Goal: Task Accomplishment & Management: Use online tool/utility

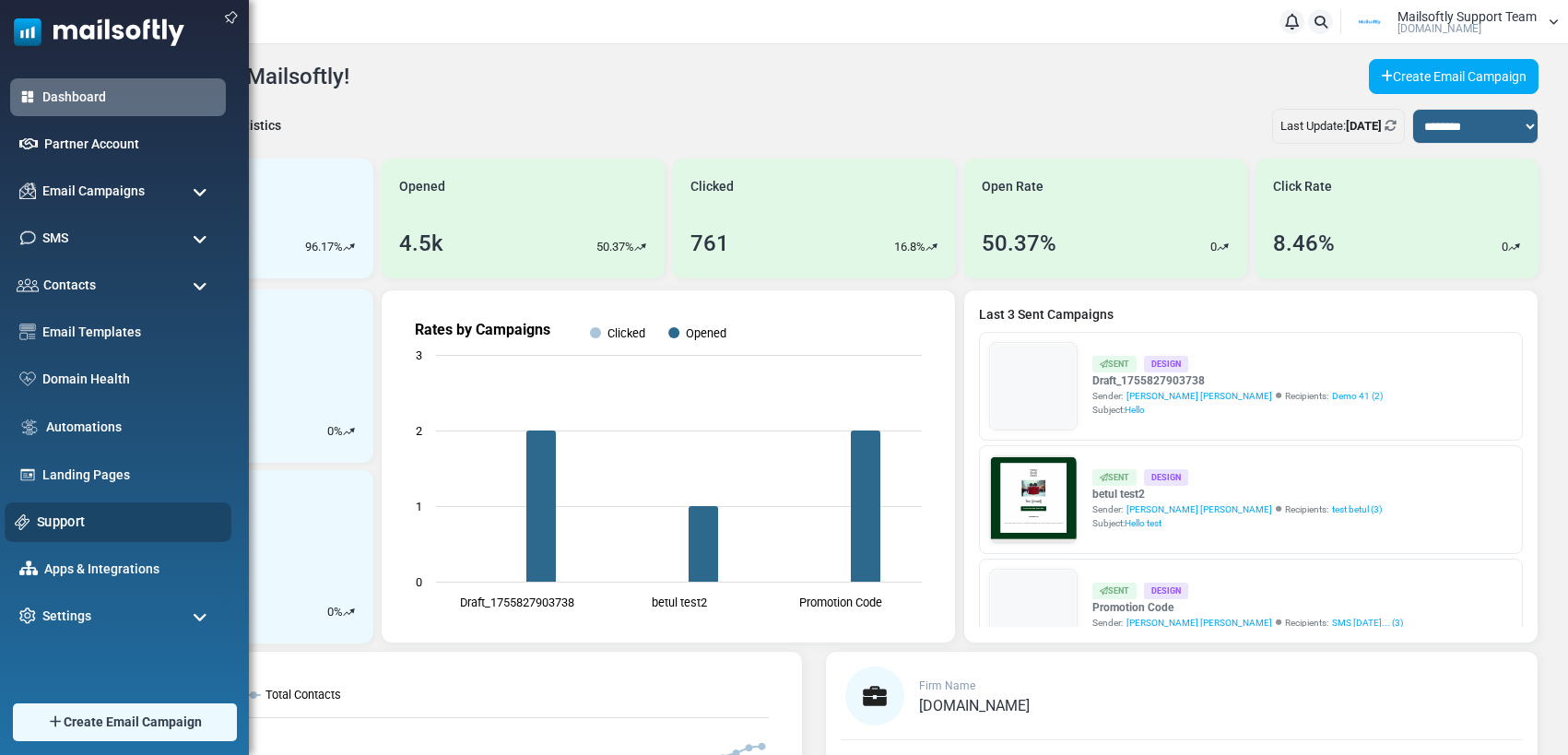
click at [49, 518] on link "Support" at bounding box center [129, 521] width 184 height 20
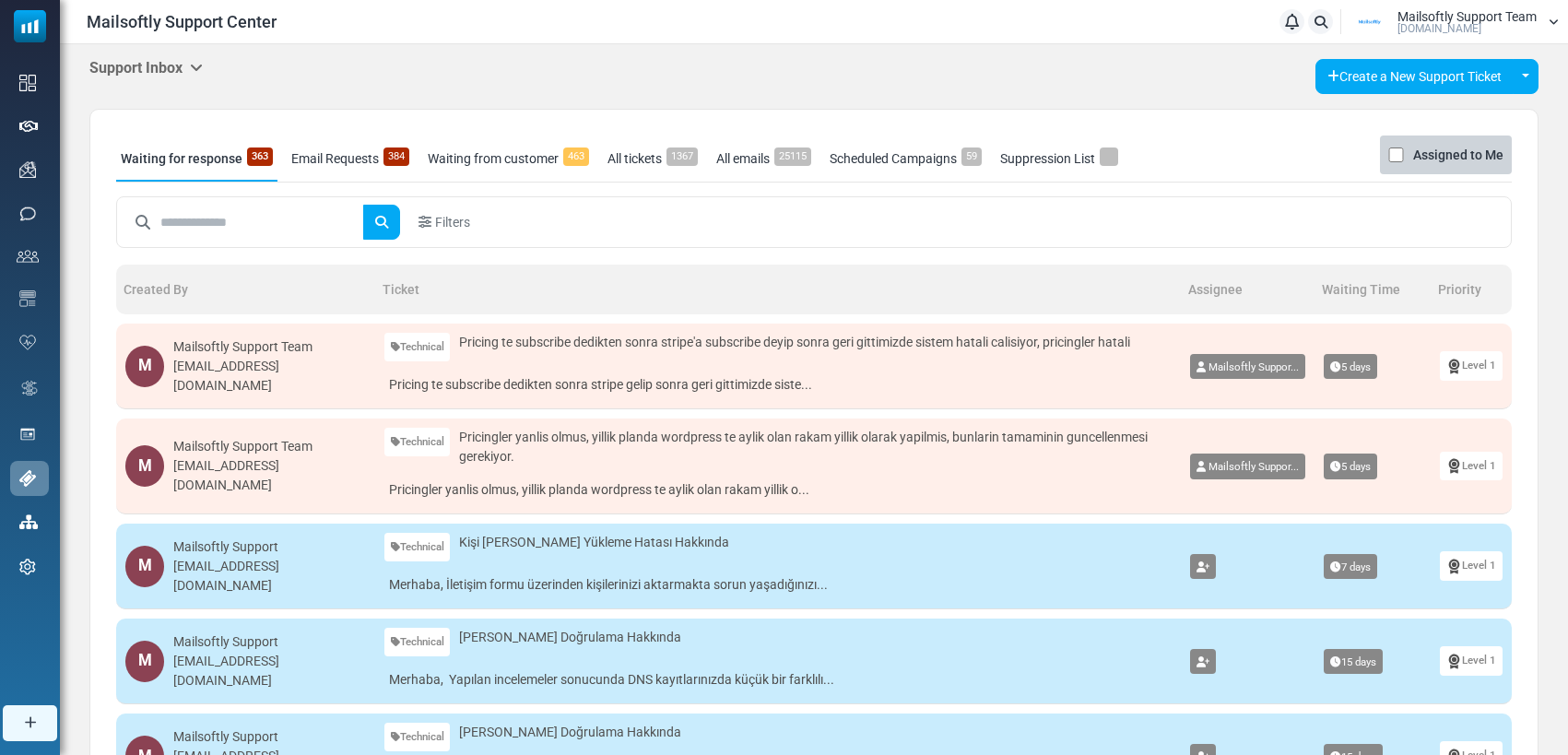
click at [201, 61] on icon at bounding box center [197, 67] width 13 height 15
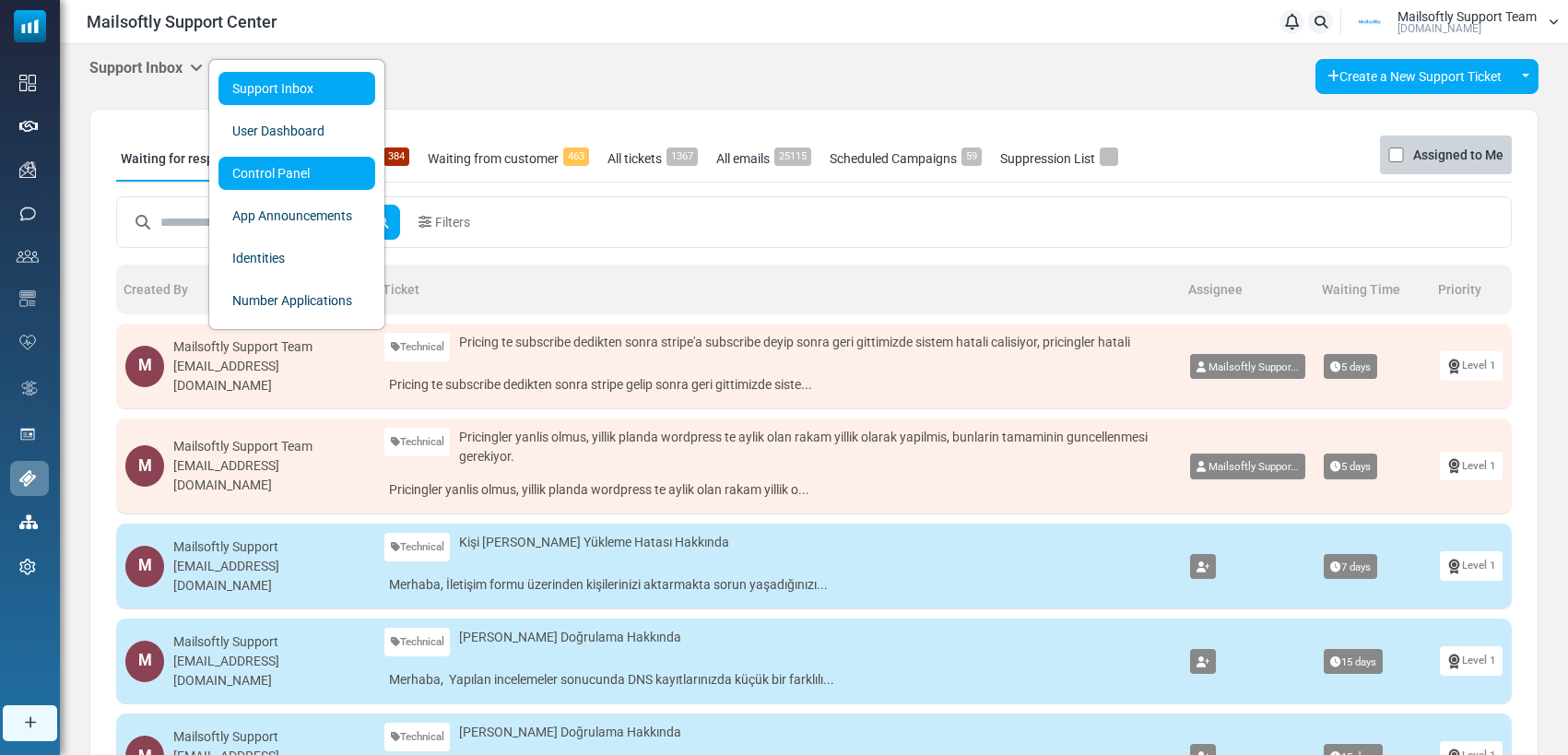
click at [302, 178] on link "Control Panel" at bounding box center [297, 173] width 157 height 33
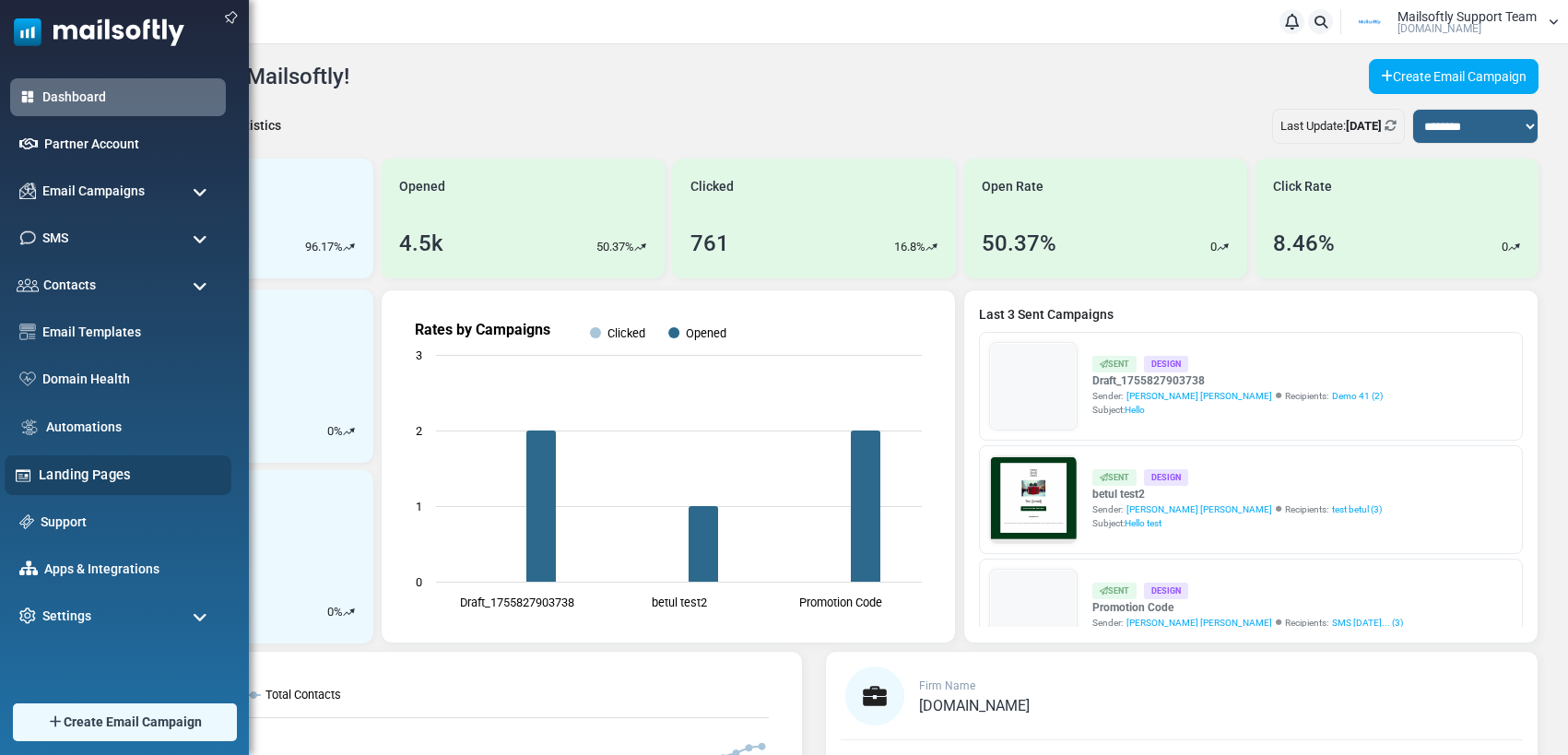
click at [89, 479] on link "Landing Pages" at bounding box center [130, 474] width 183 height 20
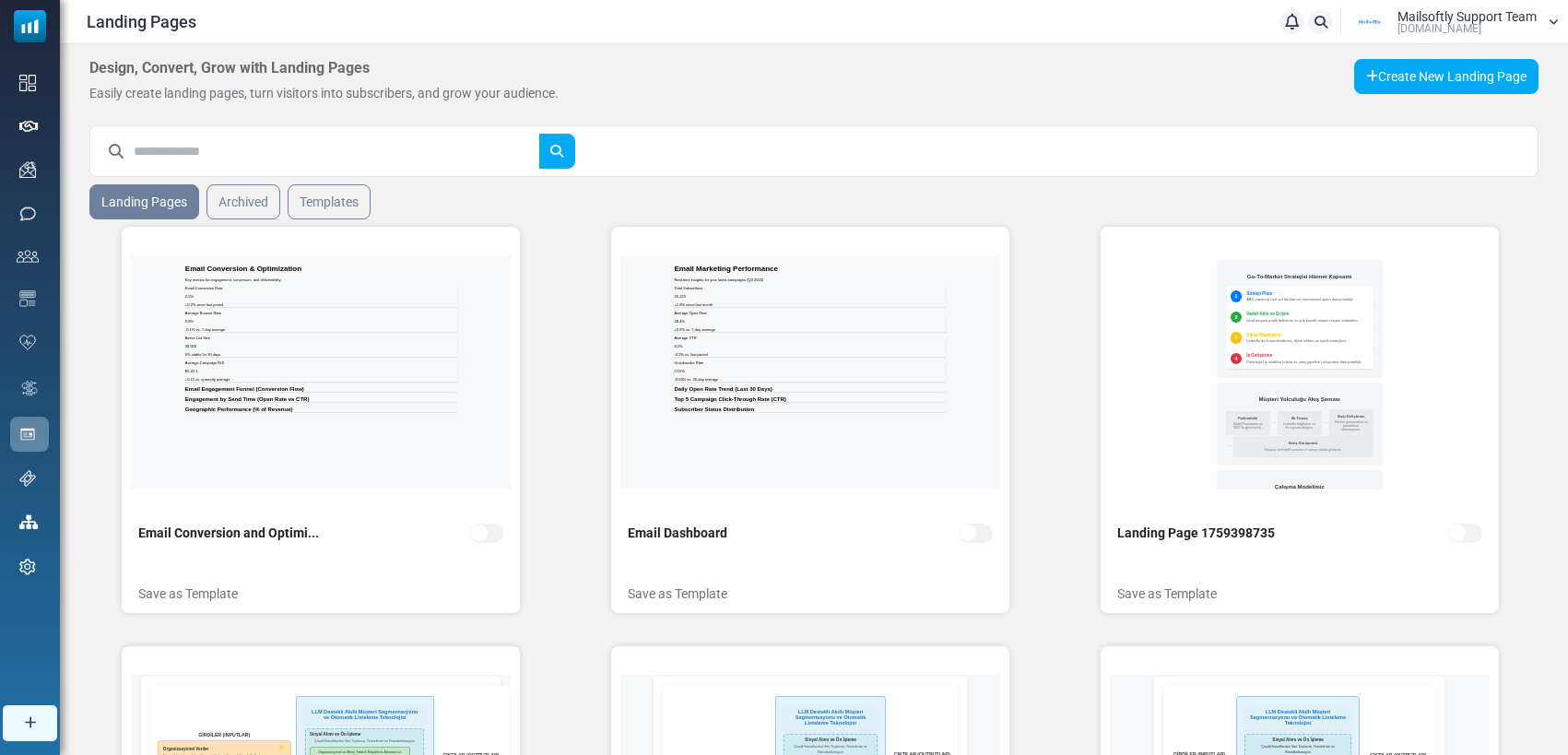
click at [212, 153] on input "text" at bounding box center [336, 150] width 406 height 35
type input "*******"
click at [538, 133] on button "submit" at bounding box center [556, 150] width 37 height 35
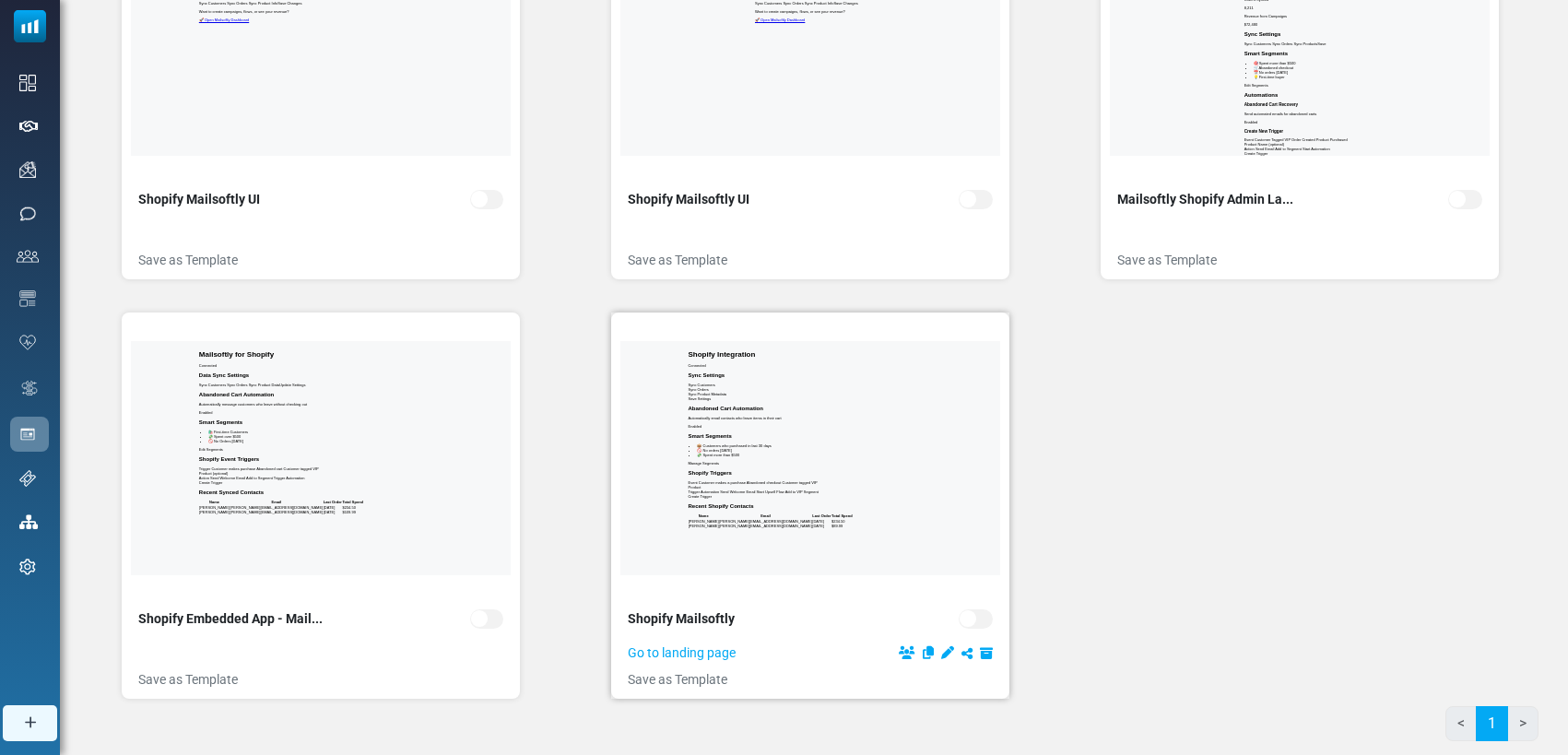
scroll to position [338, 0]
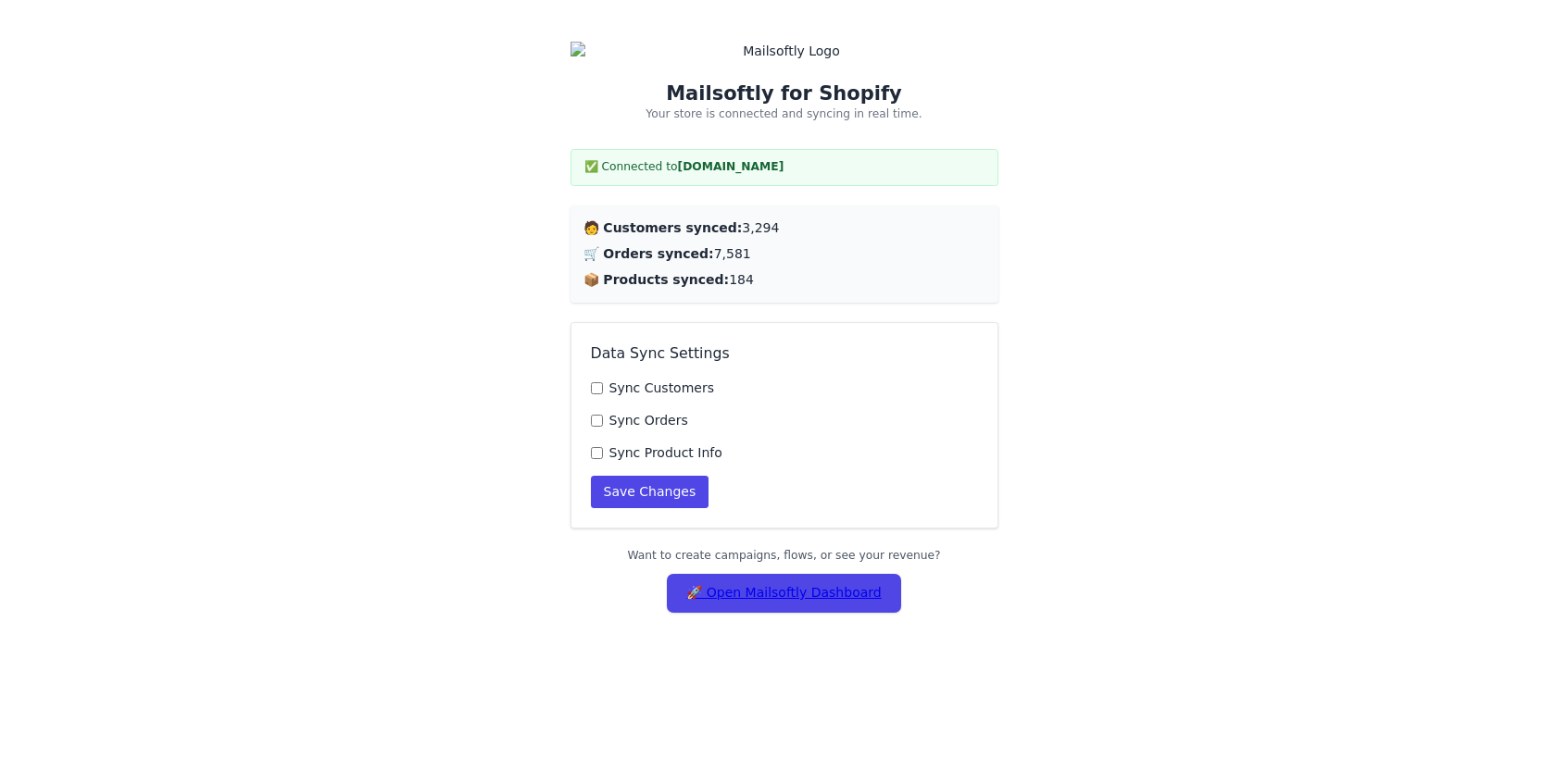
drag, startPoint x: 578, startPoint y: 226, endPoint x: 865, endPoint y: 230, distance: 287.0
click at [865, 230] on div "🧑 Customers synced: 3,294 🛒 Orders synced: 7,581 📦 Products synced: 184" at bounding box center [784, 254] width 428 height 97
drag, startPoint x: 614, startPoint y: 258, endPoint x: 935, endPoint y: 266, distance: 321.1
click at [925, 260] on p "🛒 Orders synced: 7,581" at bounding box center [784, 254] width 402 height 19
drag, startPoint x: 599, startPoint y: 281, endPoint x: 1048, endPoint y: 285, distance: 449.0
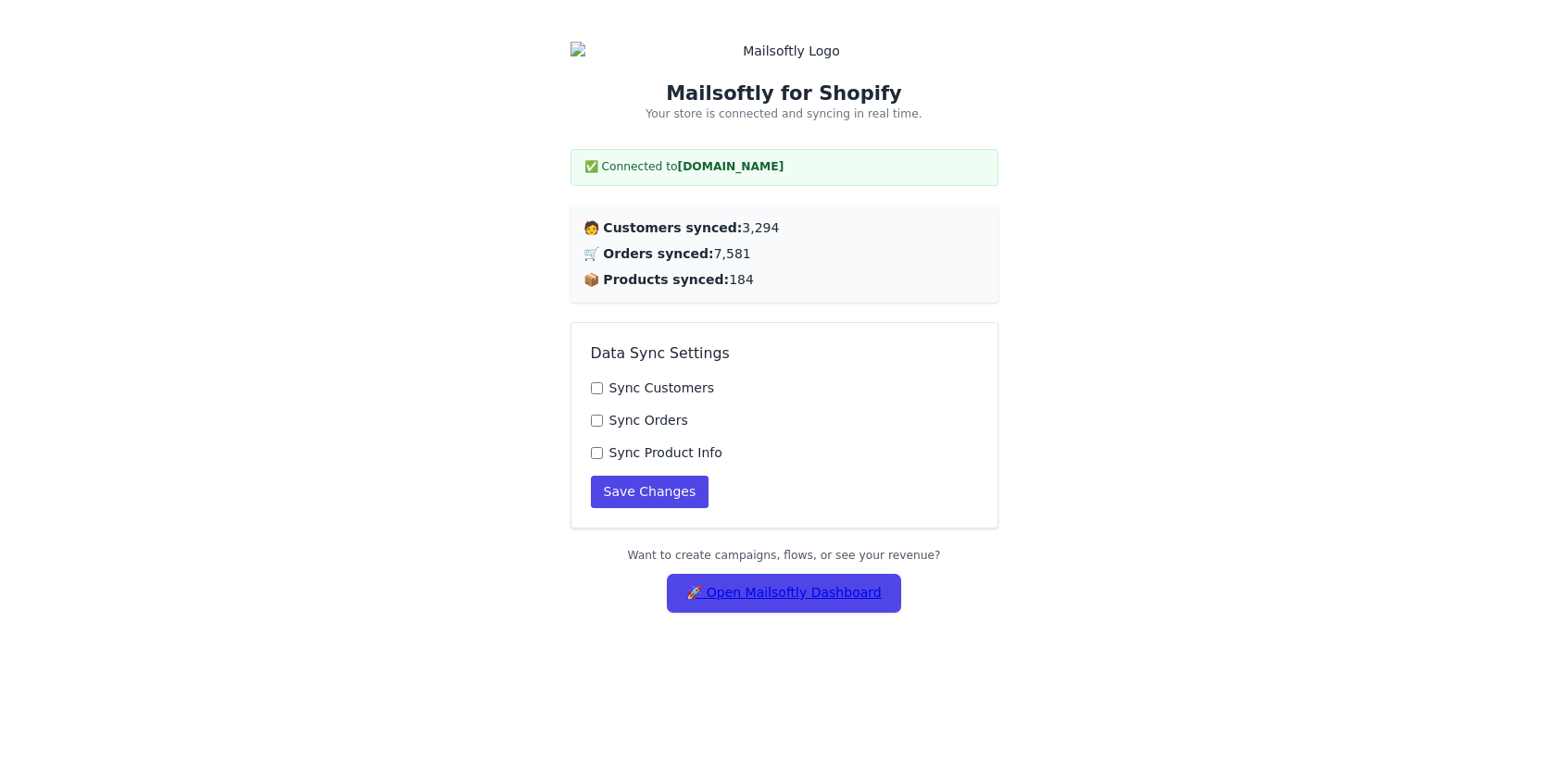
click at [1005, 281] on div "Mailsoftly for Shopify Your store is connected and syncing in real time. ✅ Conn…" at bounding box center [784, 328] width 467 height 636
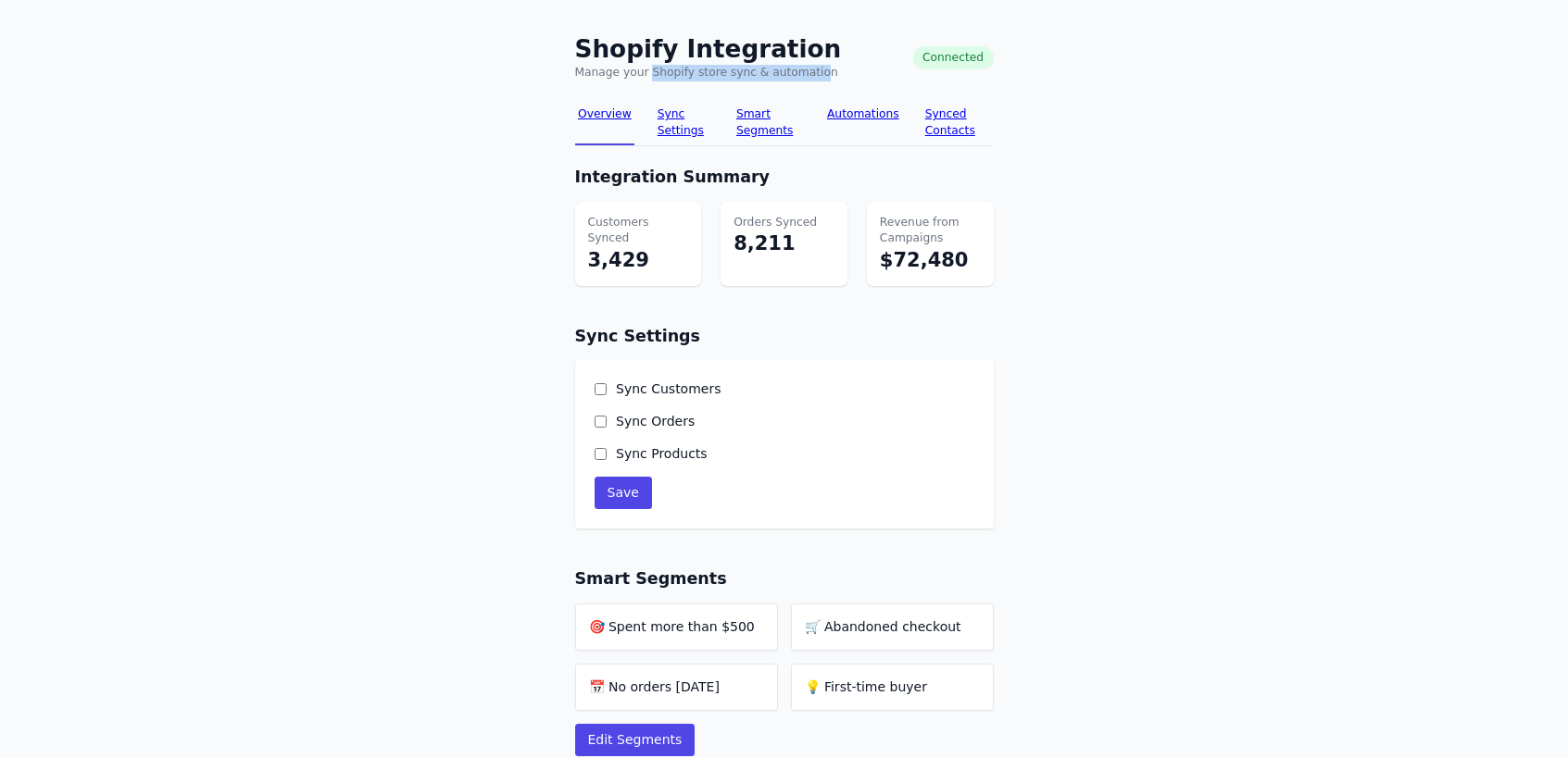
drag, startPoint x: 654, startPoint y: 68, endPoint x: 811, endPoint y: 66, distance: 157.0
click at [811, 66] on p "Manage your Shopify store sync & automation" at bounding box center [708, 73] width 267 height 17
click at [835, 66] on div "Shopify Integration Manage your Shopify store sync & automation Connected" at bounding box center [784, 58] width 419 height 46
click at [668, 124] on link "Sync Settings" at bounding box center [683, 123] width 59 height 46
drag, startPoint x: 582, startPoint y: 224, endPoint x: 653, endPoint y: 254, distance: 77.1
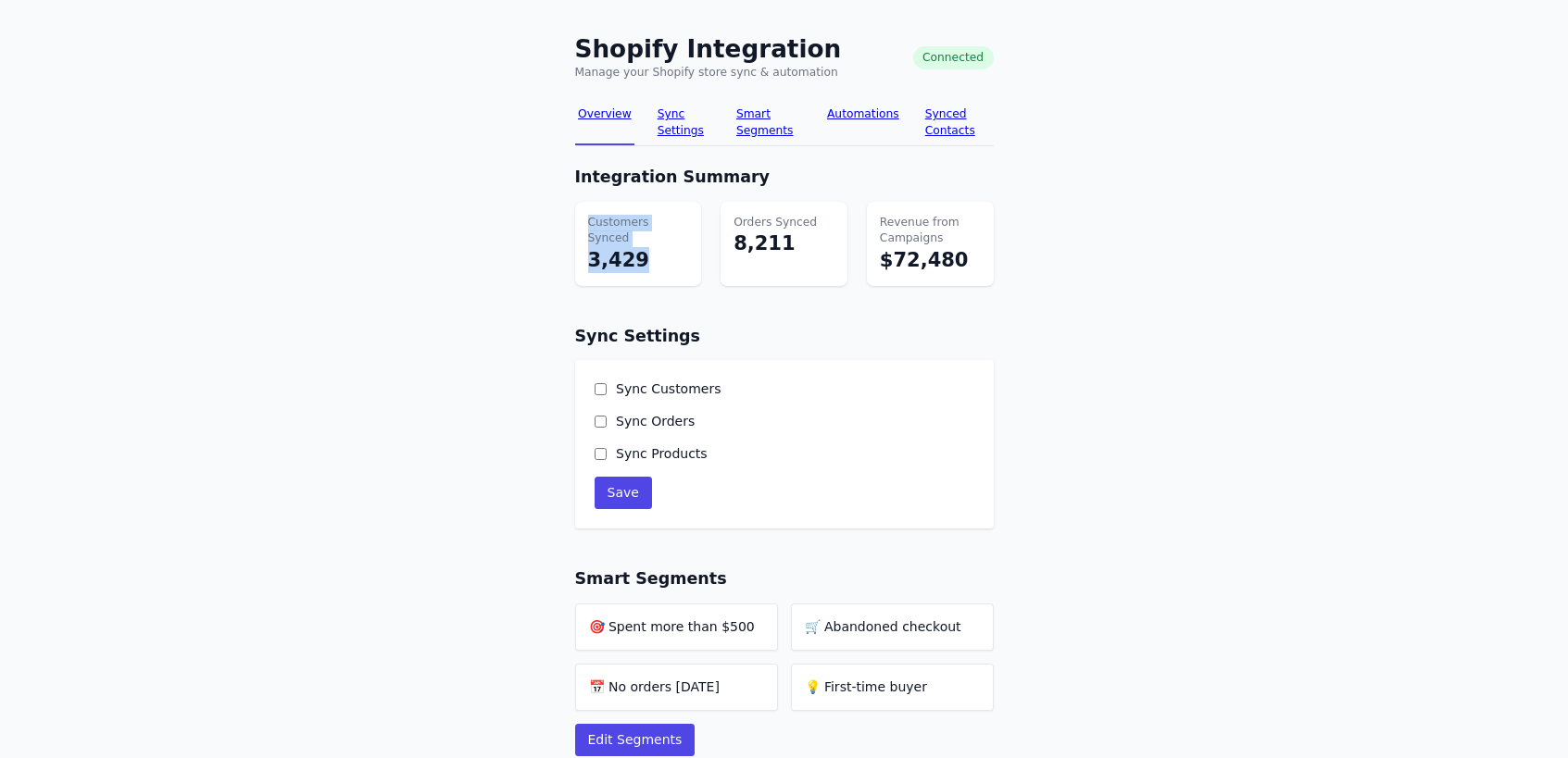
click at [653, 254] on div "Customers Synced 3,429" at bounding box center [639, 243] width 127 height 85
click at [801, 247] on p "8,211" at bounding box center [784, 243] width 101 height 26
drag, startPoint x: 731, startPoint y: 218, endPoint x: 796, endPoint y: 253, distance: 73.8
click at [796, 253] on div "Orders Synced 8,211" at bounding box center [784, 243] width 127 height 85
click at [928, 240] on p "Revenue from Campaigns" at bounding box center [930, 231] width 101 height 32
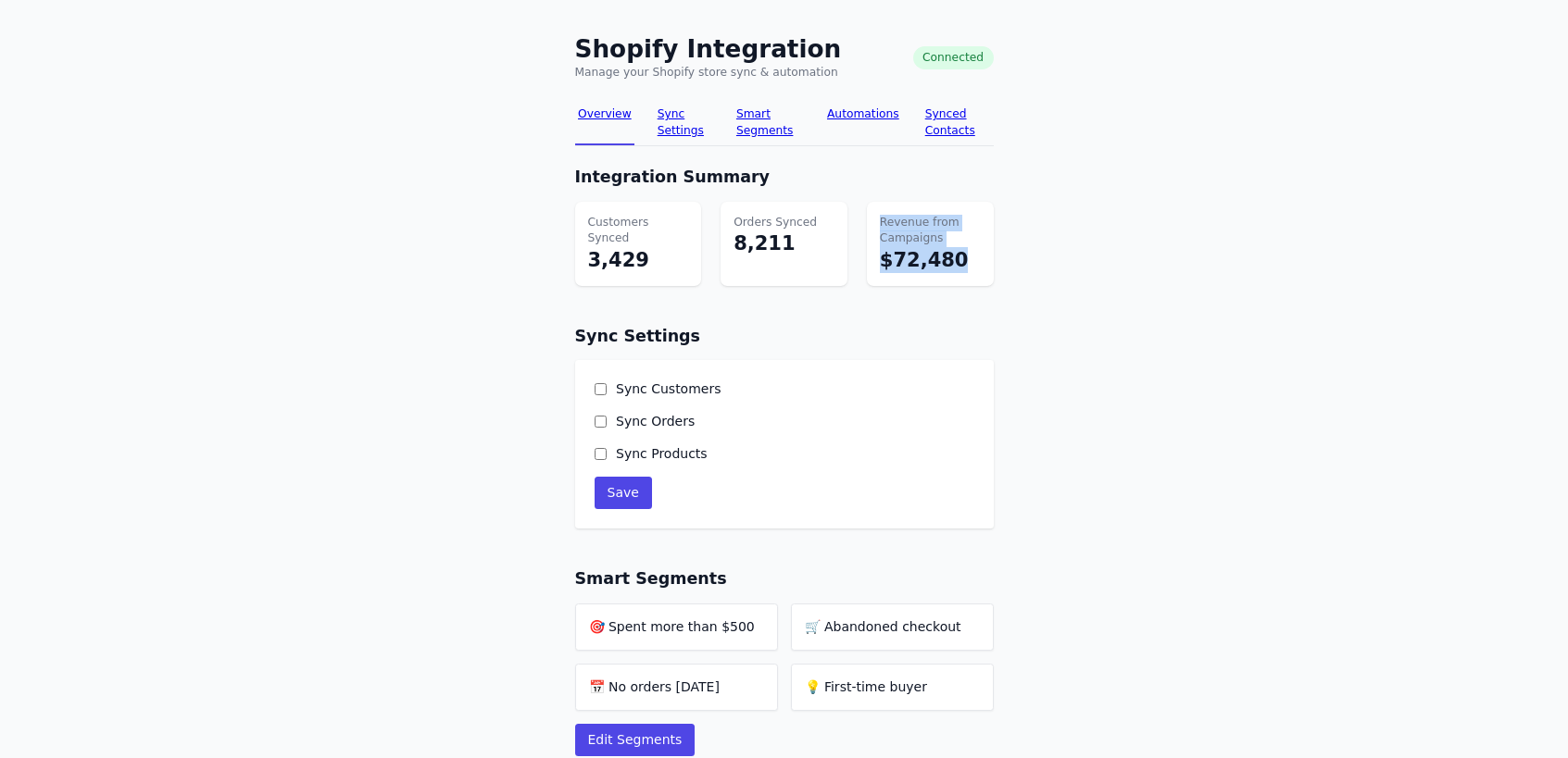
drag, startPoint x: 878, startPoint y: 221, endPoint x: 981, endPoint y: 274, distance: 115.8
click at [981, 274] on div "Revenue from Campaigns $72,480" at bounding box center [930, 243] width 127 height 85
click at [1059, 281] on div "Mailsoftly Shopify Integration Shopify Integration Manage your Shopify store sy…" at bounding box center [784, 715] width 1568 height 1431
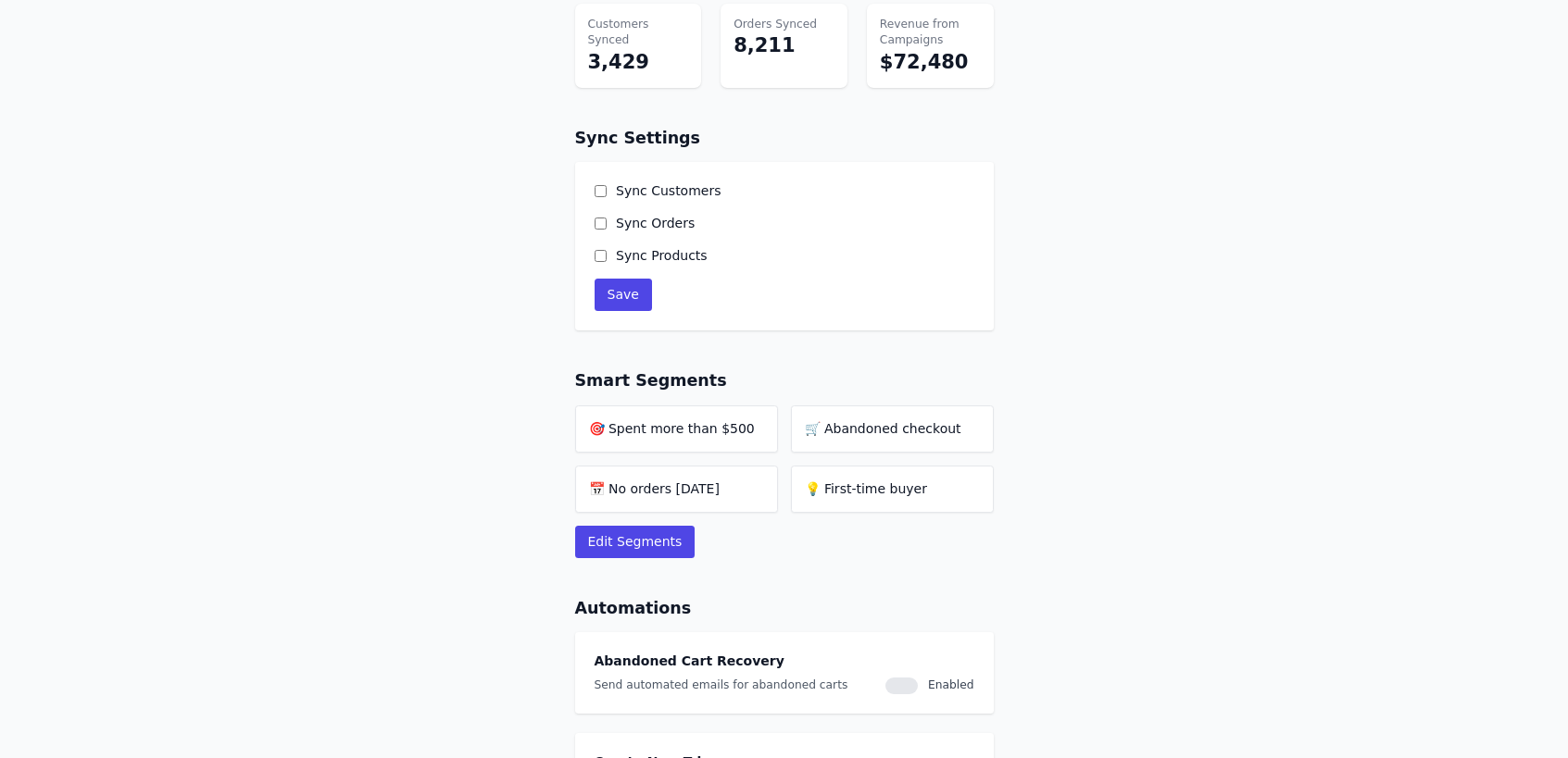
scroll to position [201, 0]
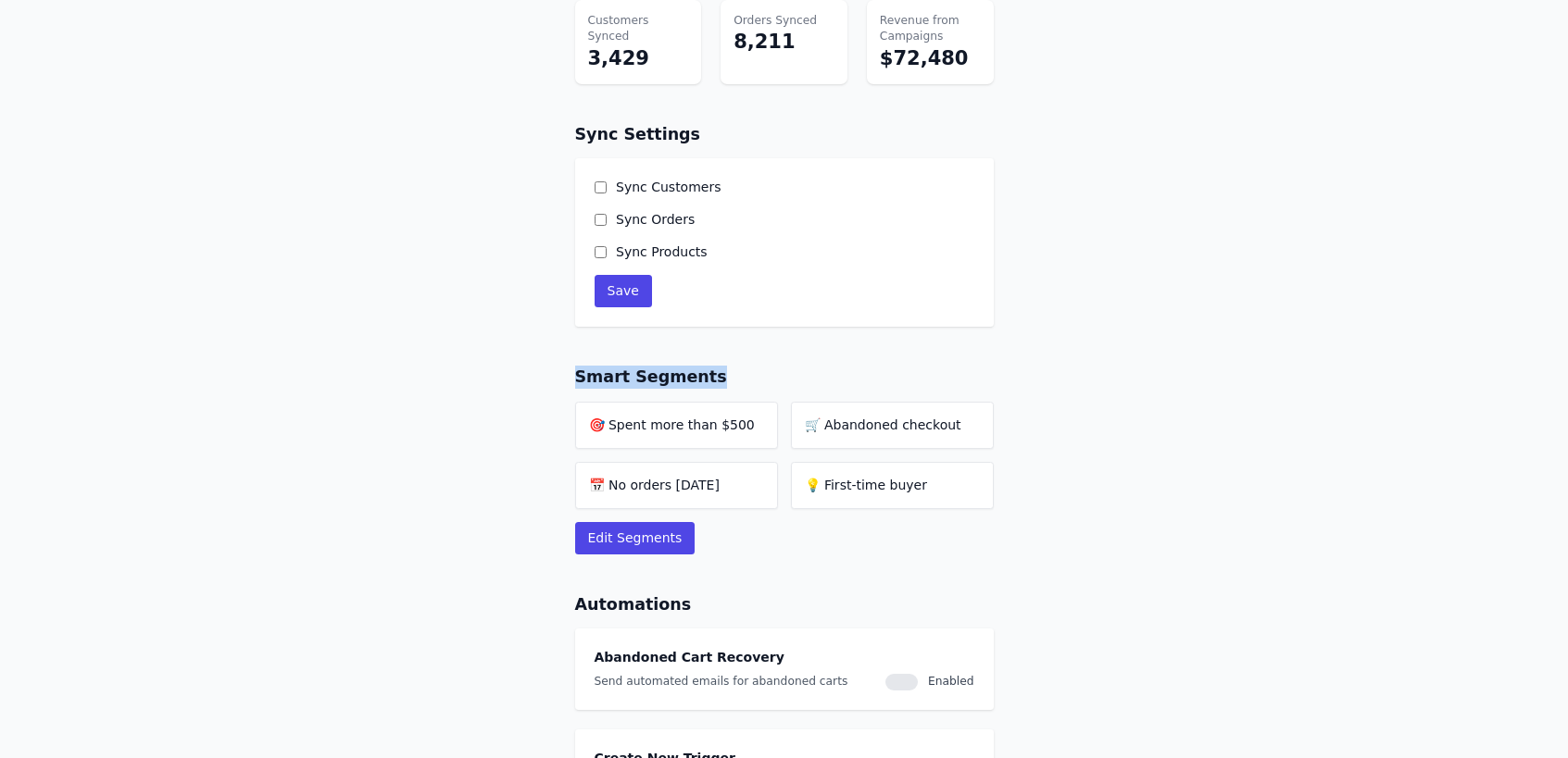
drag, startPoint x: 652, startPoint y: 376, endPoint x: 724, endPoint y: 376, distance: 72.0
click at [724, 376] on div "Shopify Integration Manage your Shopify store sync & automation Connected Overv…" at bounding box center [785, 513] width 445 height 1412
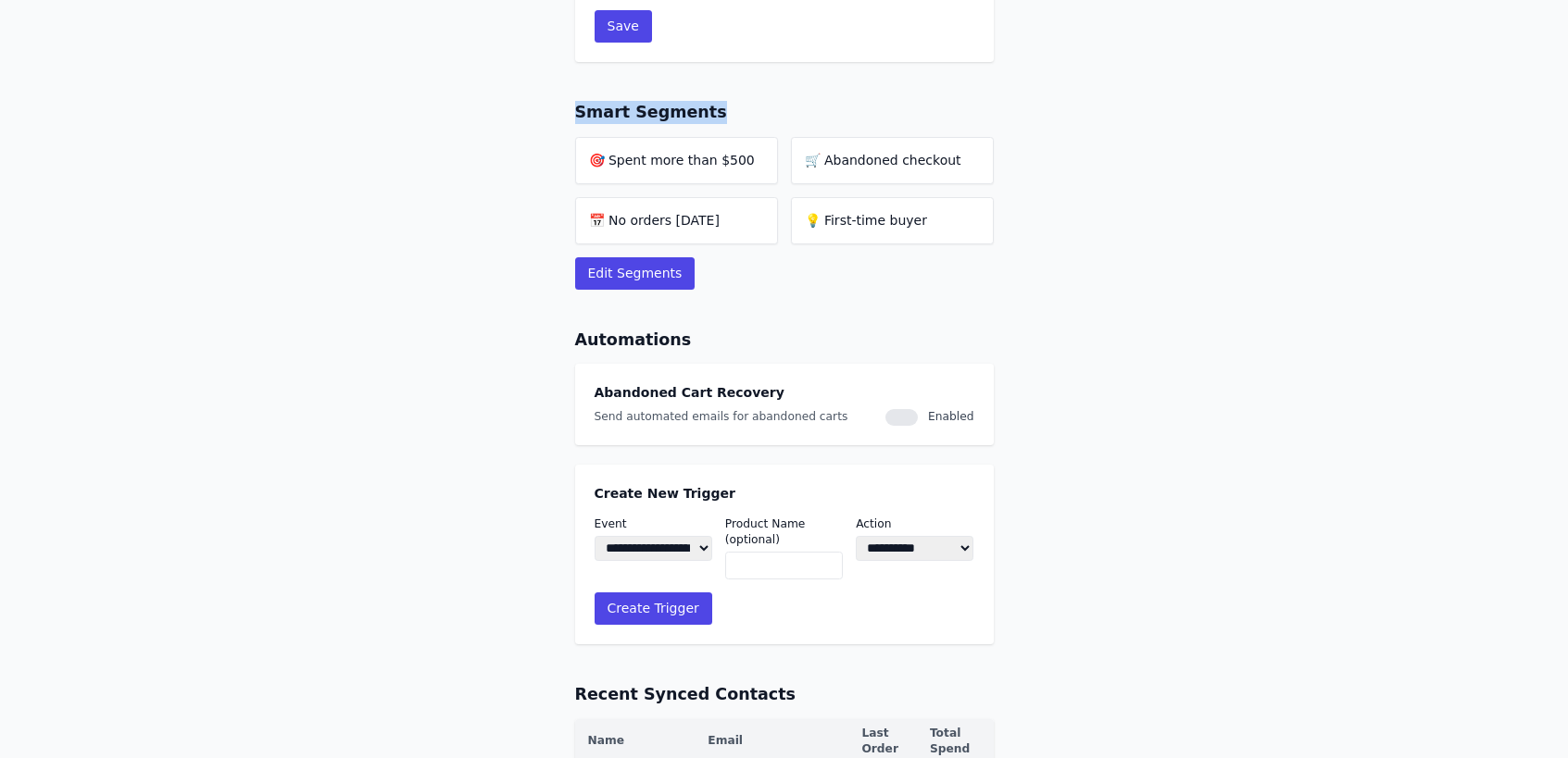
scroll to position [470, 0]
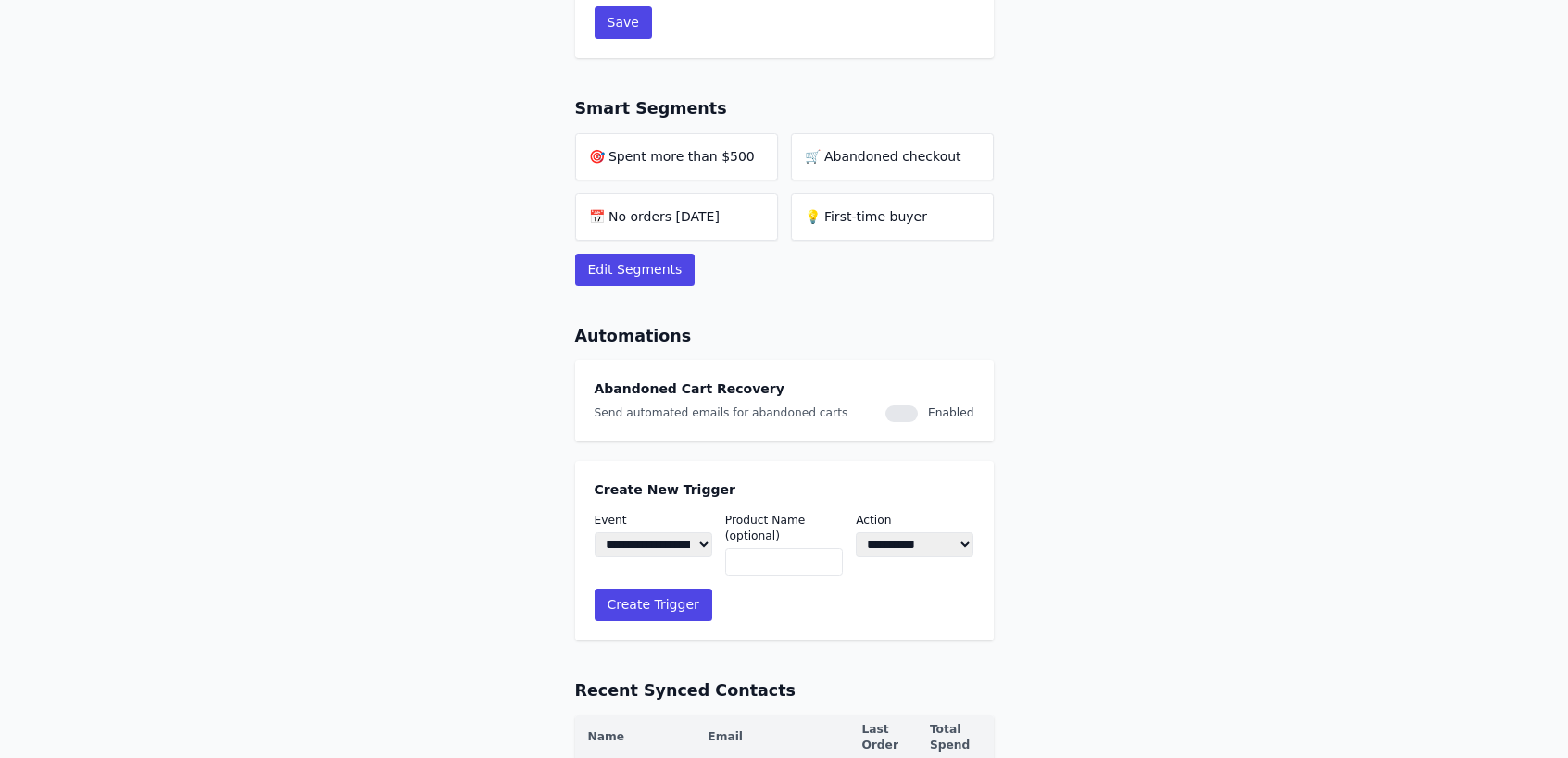
click at [900, 159] on li "🛒 Abandoned checkout" at bounding box center [891, 157] width 202 height 47
click at [855, 231] on li "💡 First-time buyer" at bounding box center [891, 218] width 202 height 47
click at [688, 208] on li "📅 No orders in 90 days" at bounding box center [676, 218] width 202 height 47
click at [683, 149] on li "🎯 Spent more than $500" at bounding box center [676, 157] width 202 height 47
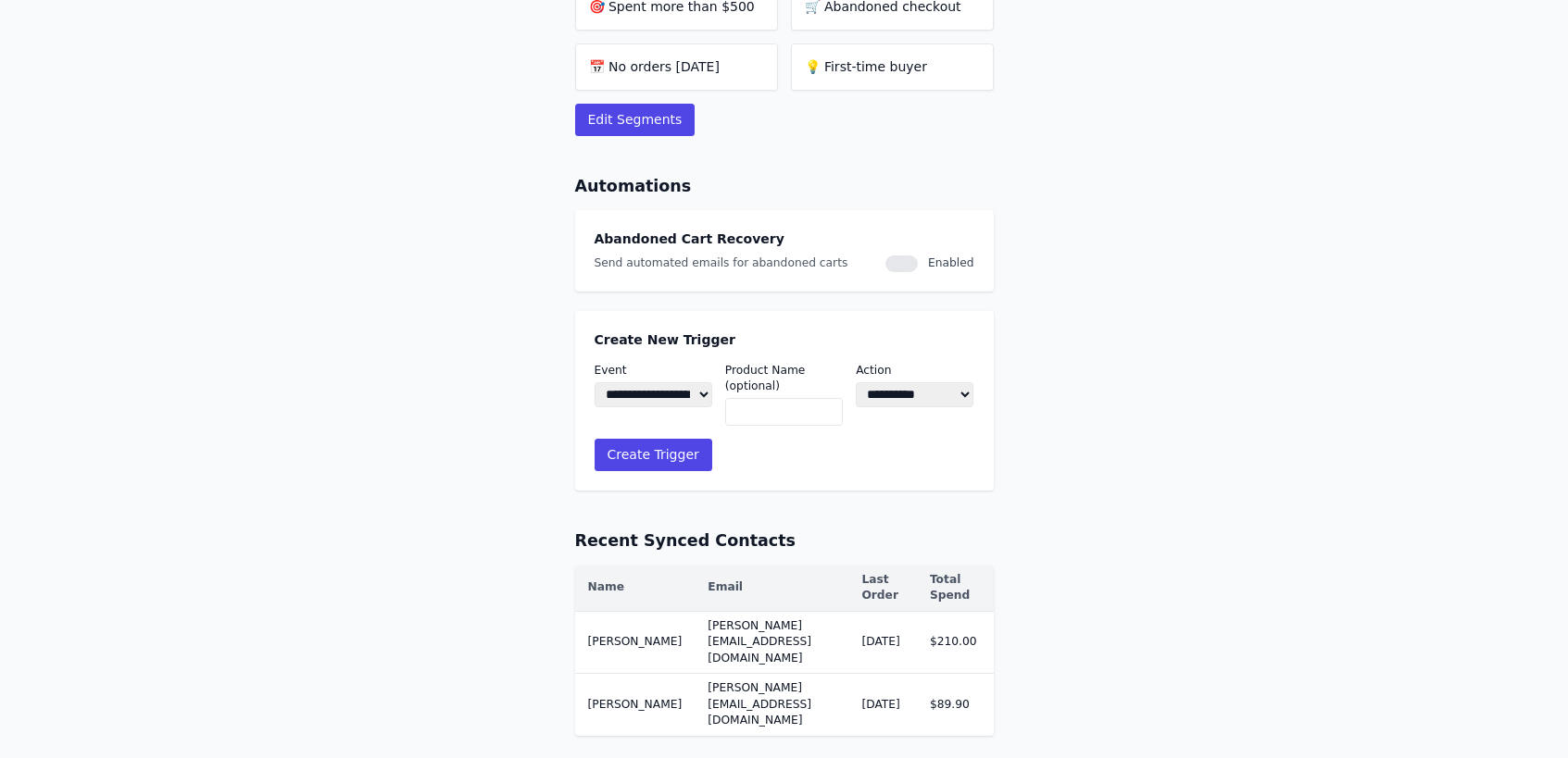
scroll to position [628, 0]
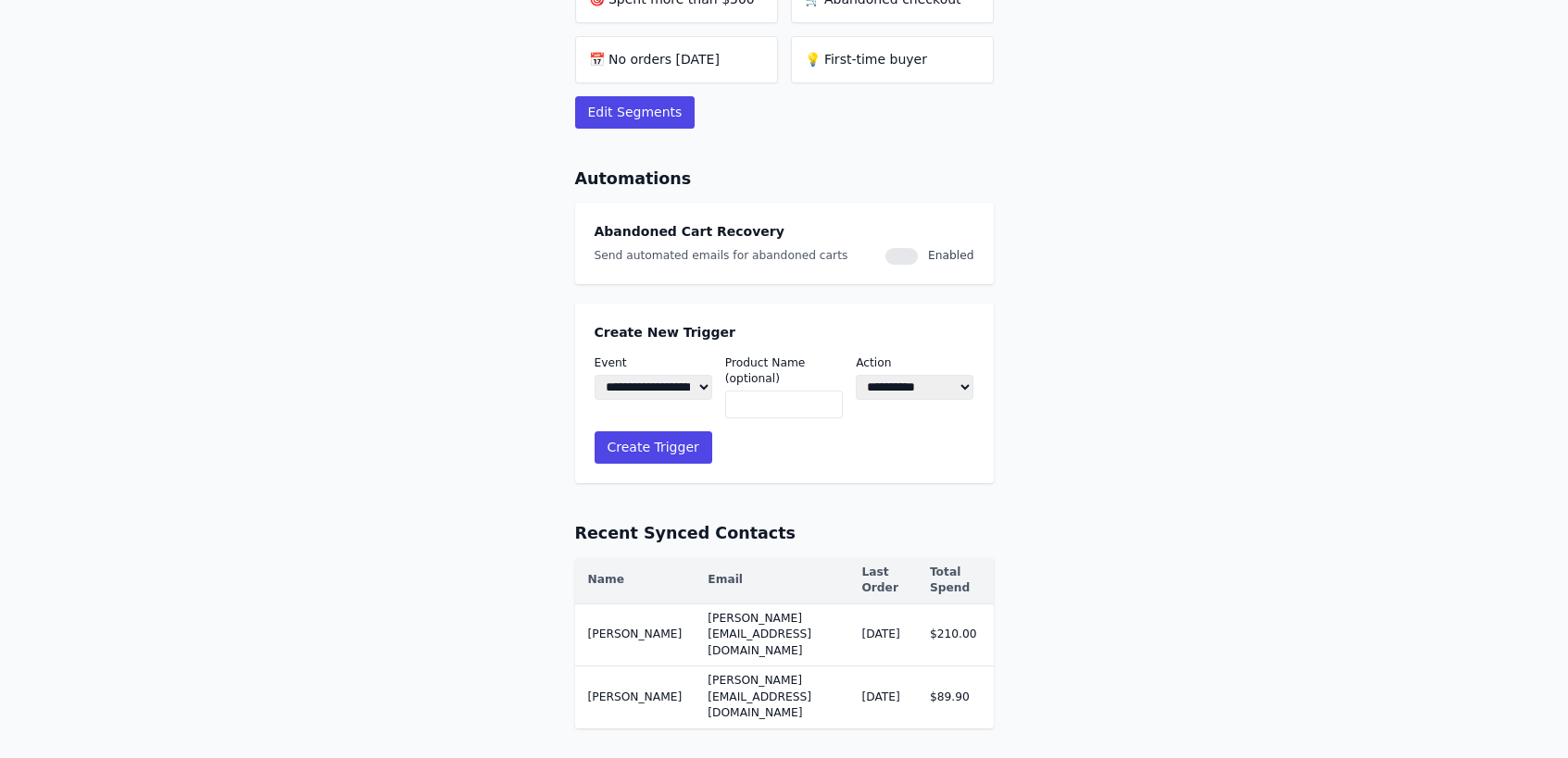
click at [906, 260] on div at bounding box center [902, 256] width 32 height 17
click at [916, 256] on div at bounding box center [902, 256] width 32 height 17
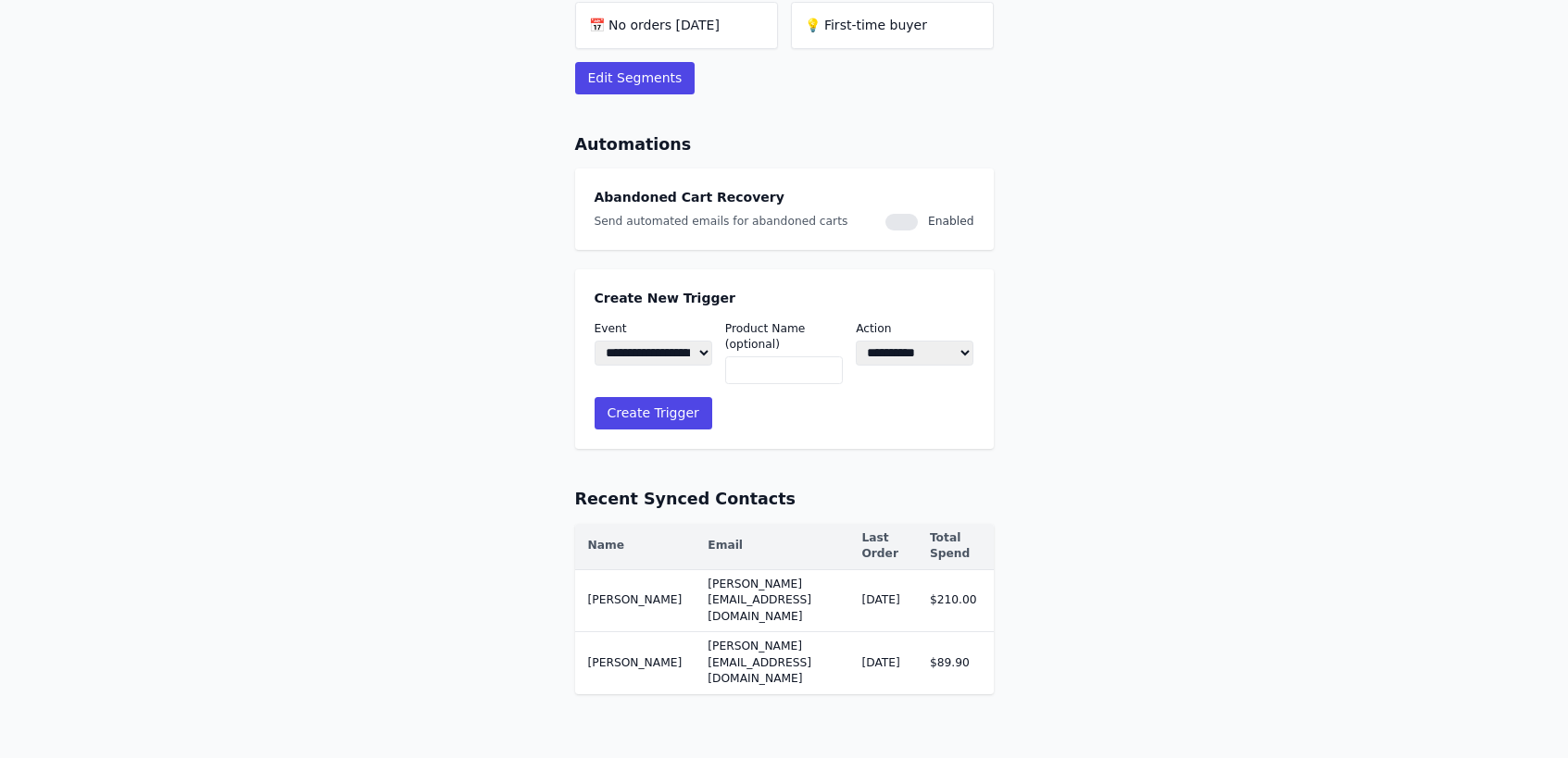
scroll to position [664, 0]
click at [679, 351] on select "**********" at bounding box center [654, 351] width 118 height 26
click at [761, 364] on input "text" at bounding box center [784, 368] width 118 height 28
click at [916, 352] on select "**********" at bounding box center [915, 351] width 118 height 26
click at [856, 339] on select "**********" at bounding box center [915, 351] width 118 height 26
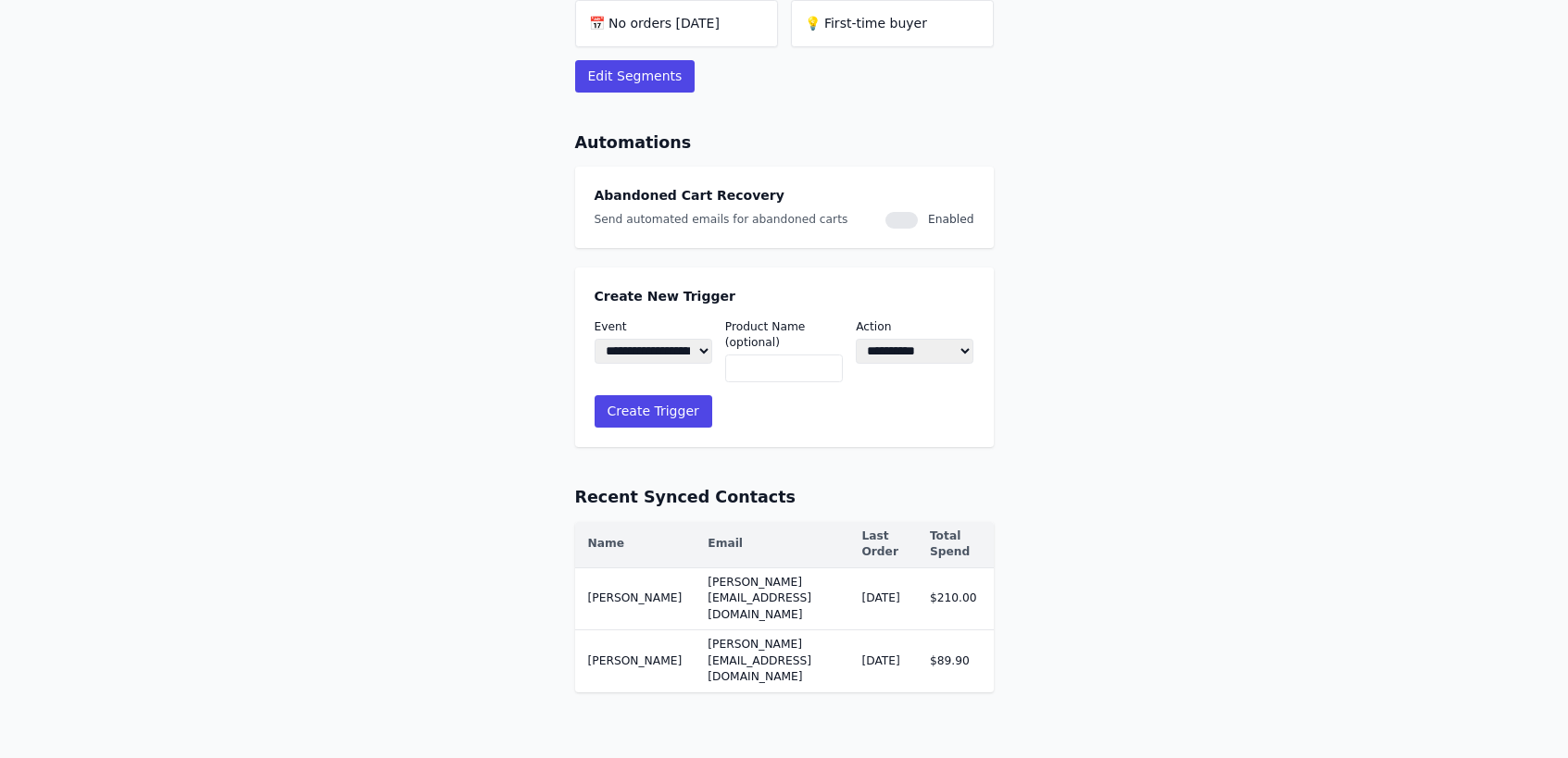
click at [680, 357] on select "**********" at bounding box center [654, 351] width 118 height 26
click at [785, 373] on input "text" at bounding box center [784, 368] width 118 height 28
click at [914, 364] on div "**********" at bounding box center [915, 351] width 118 height 64
click at [929, 351] on select "**********" at bounding box center [915, 351] width 118 height 26
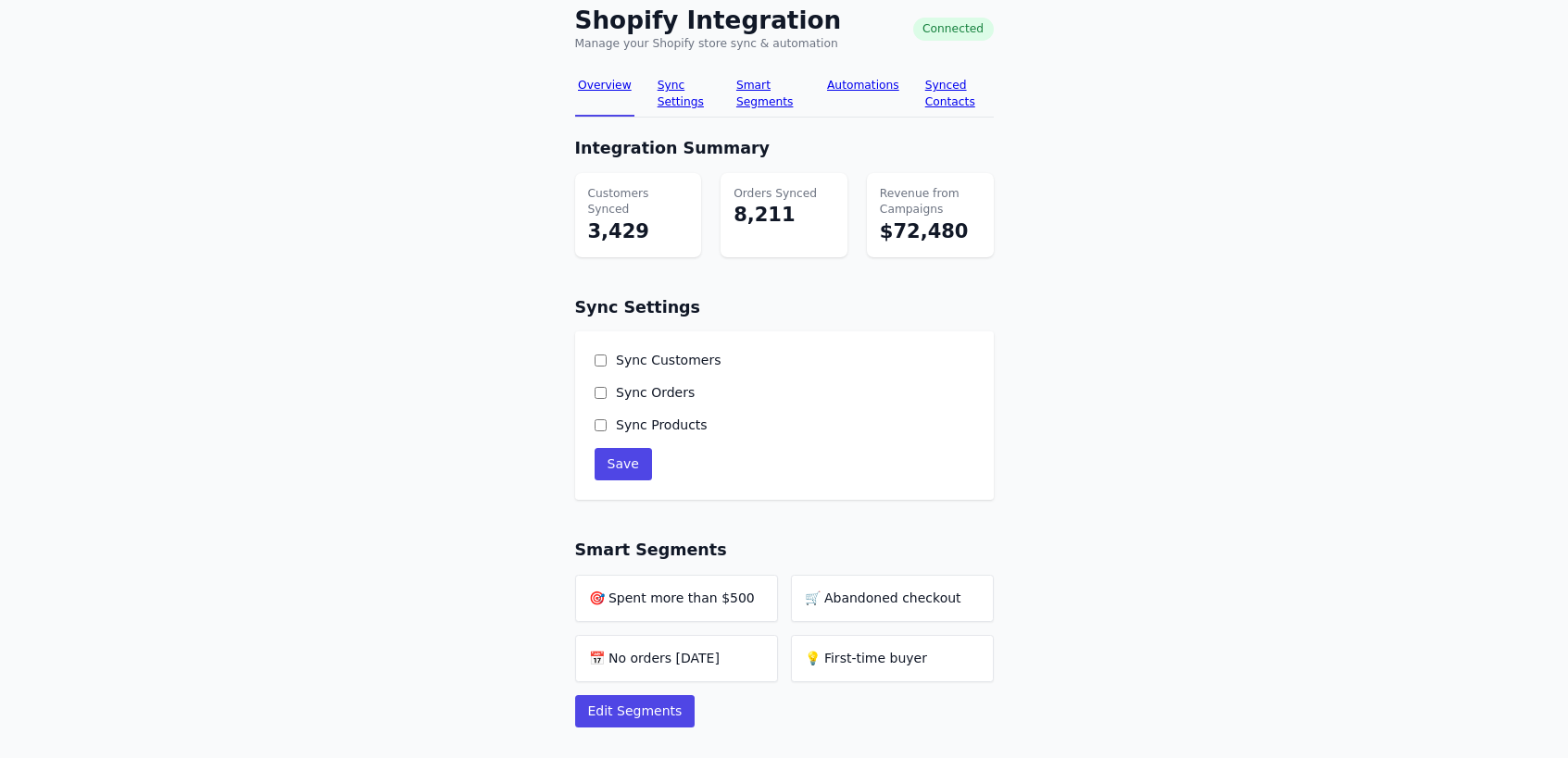
scroll to position [0, 0]
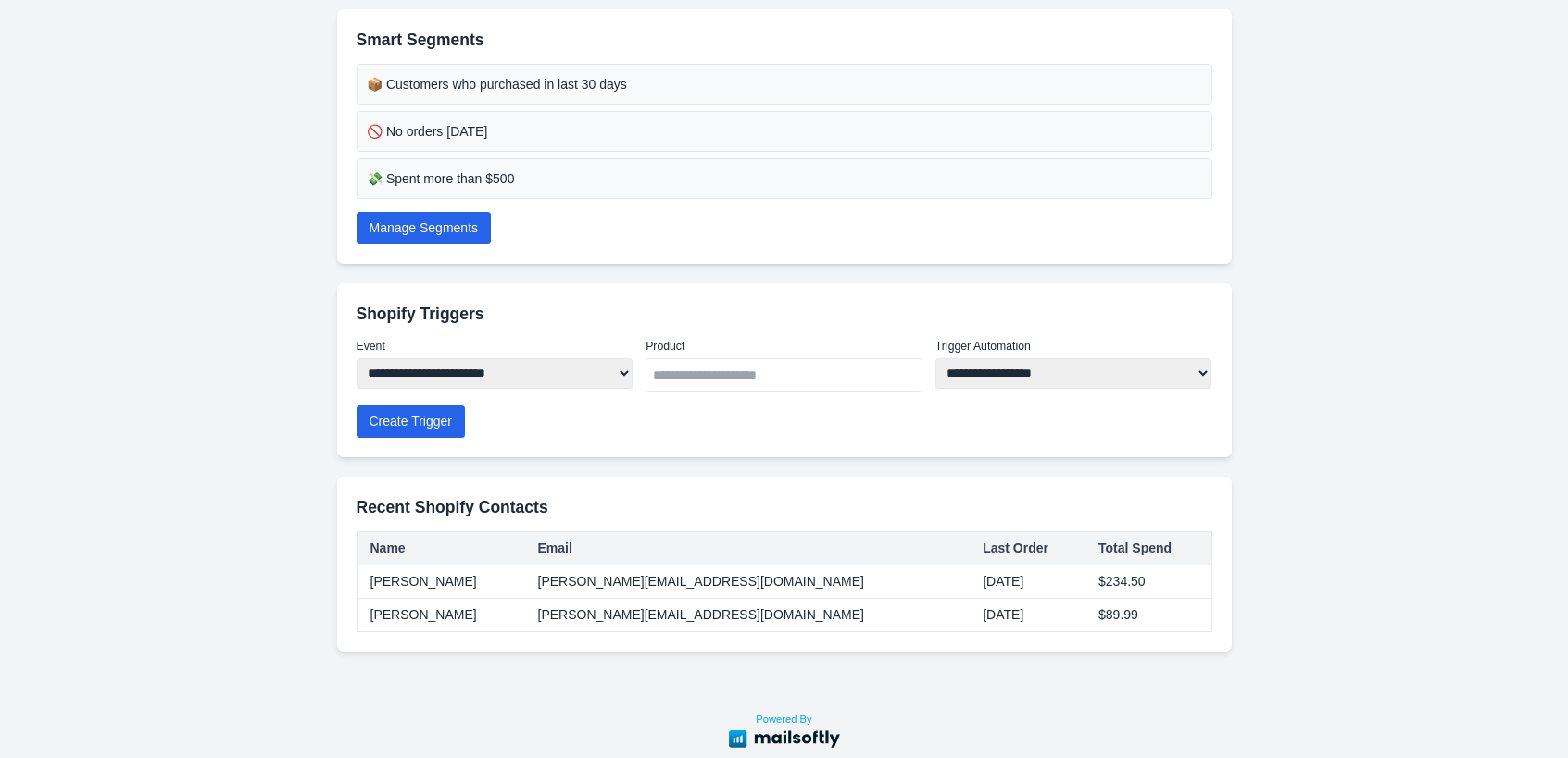
scroll to position [414, 0]
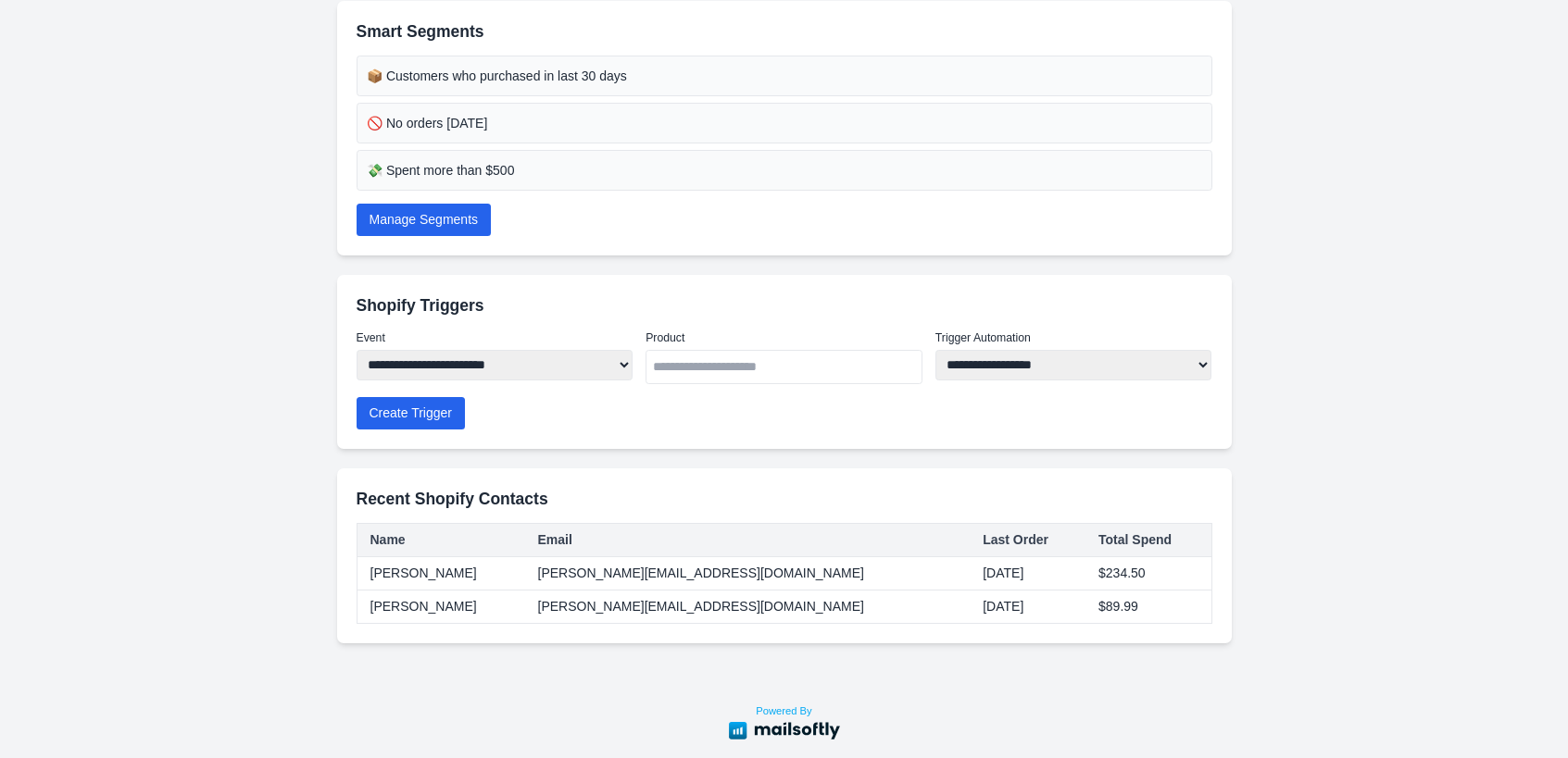
click at [536, 380] on select "**********" at bounding box center [494, 365] width 277 height 31
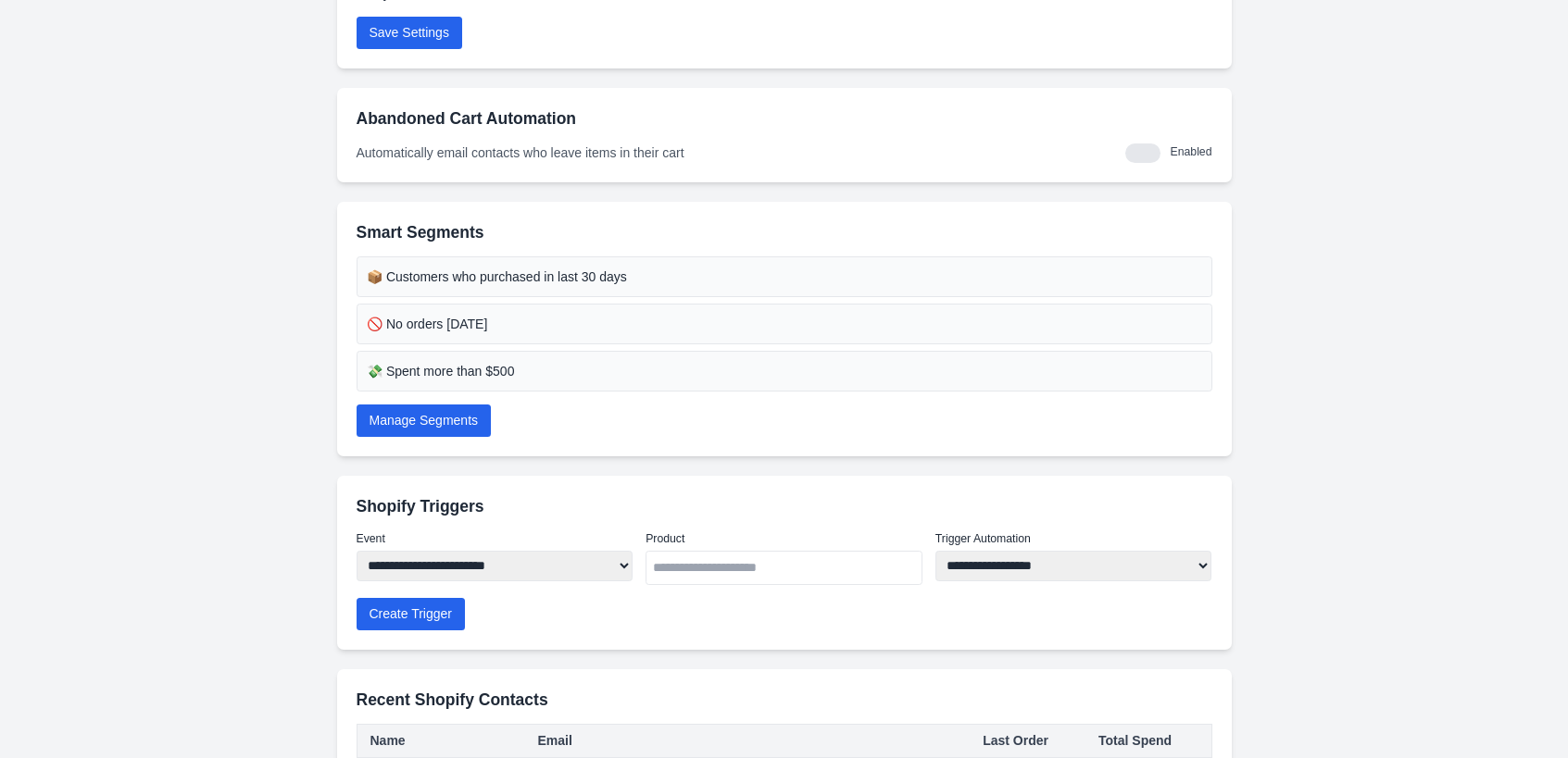
scroll to position [0, 0]
